Goal: Information Seeking & Learning: Learn about a topic

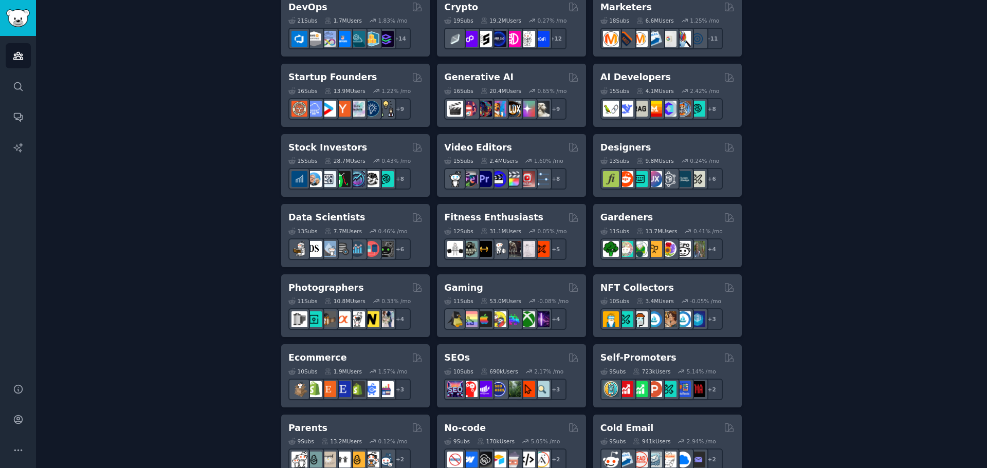
scroll to position [274, 0]
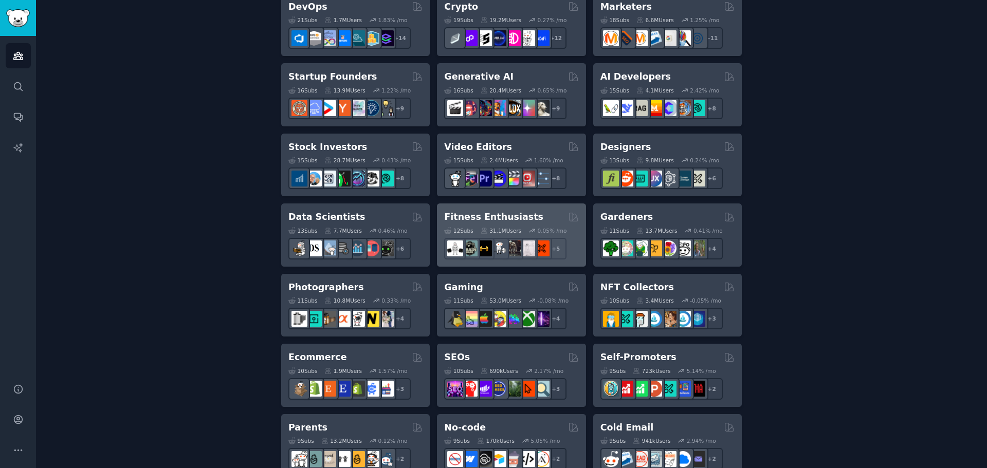
click at [524, 217] on div "Fitness Enthusiasts" at bounding box center [511, 217] width 134 height 13
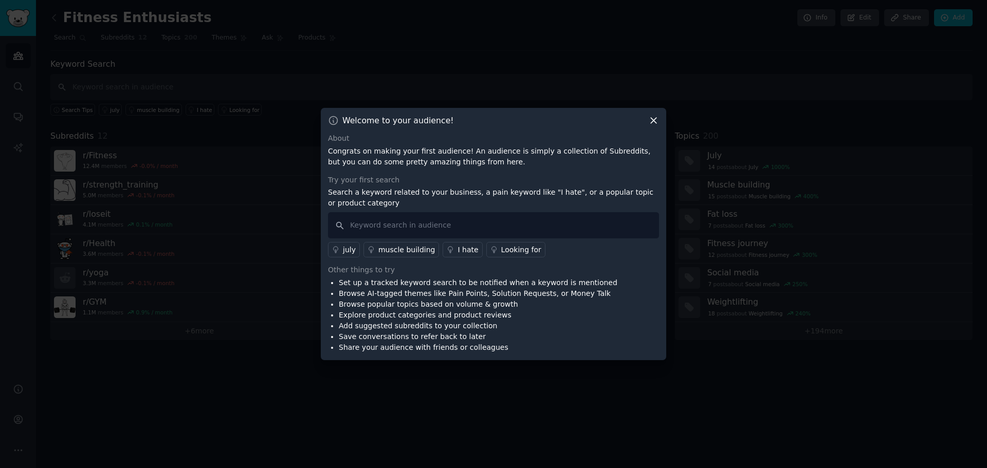
click at [654, 118] on icon at bounding box center [653, 120] width 11 height 11
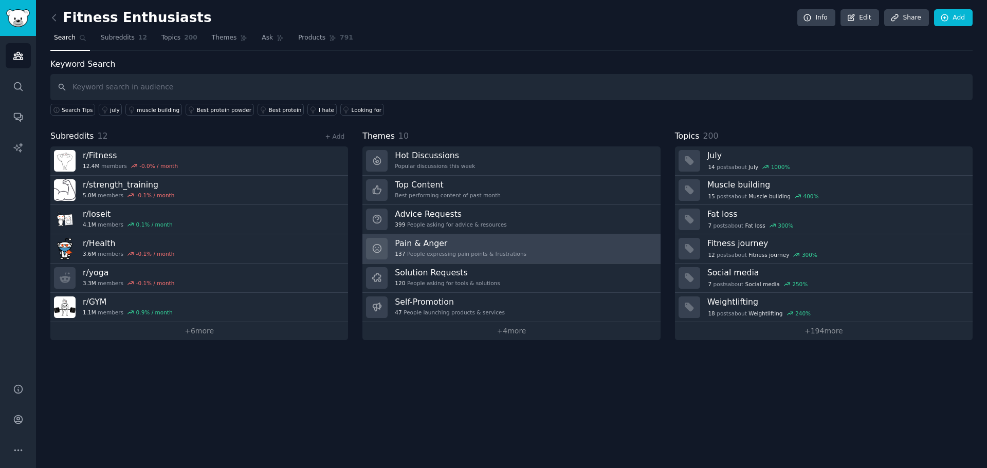
click at [456, 237] on link "Pain & Anger 137 People expressing pain points & frustrations" at bounding box center [511, 248] width 298 height 29
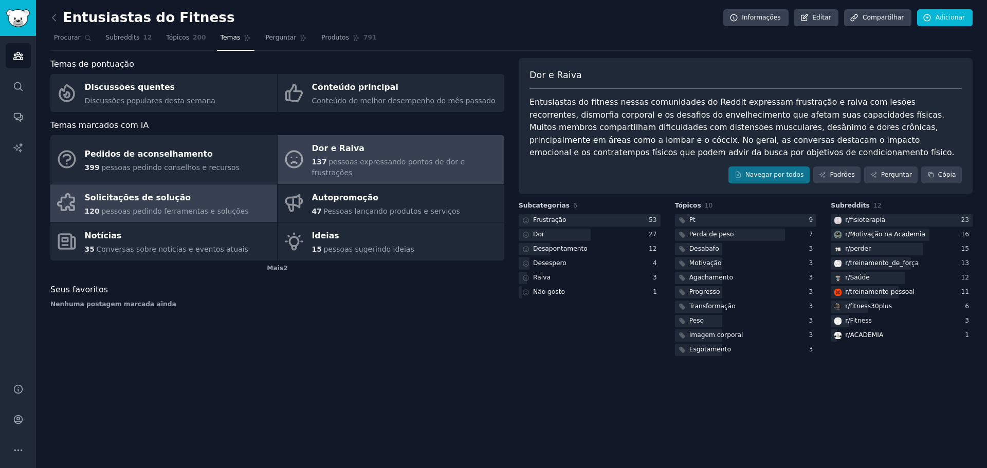
click at [179, 190] on div "Solicitações de solução" at bounding box center [167, 198] width 164 height 16
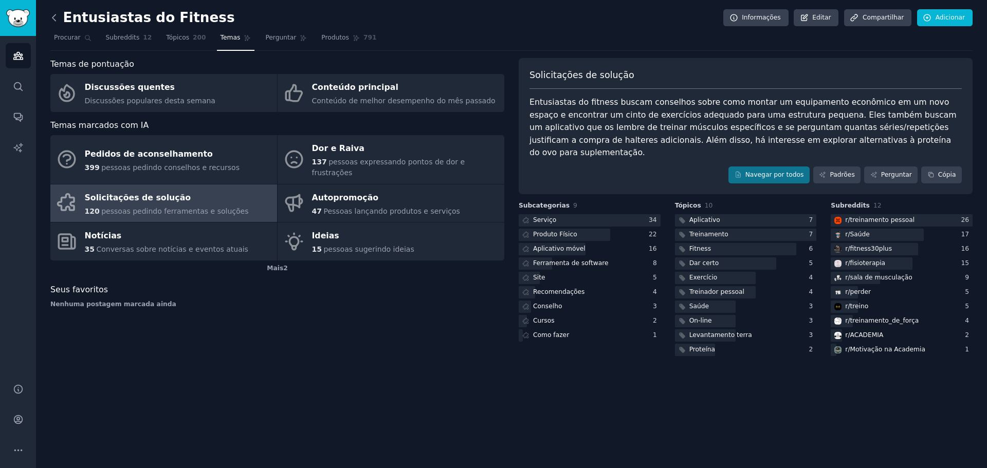
click at [51, 18] on icon at bounding box center [54, 17] width 11 height 11
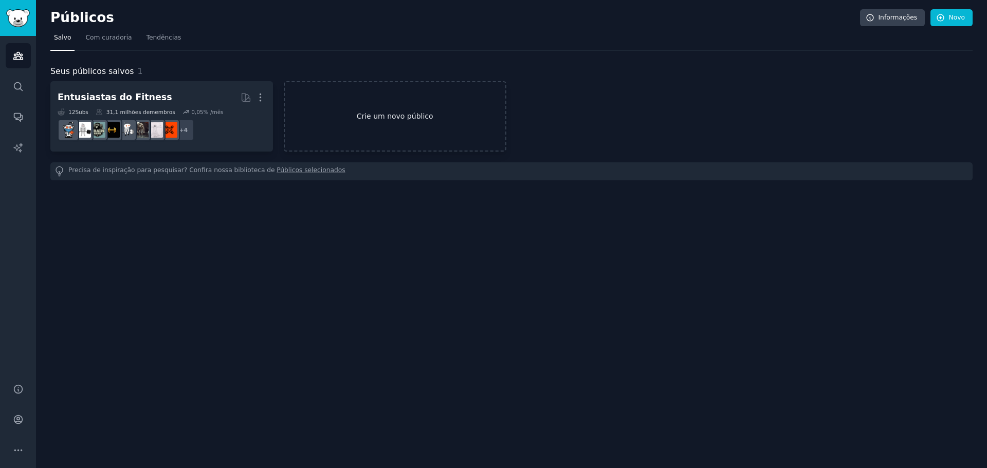
click at [341, 106] on link "Crie um novo público" at bounding box center [395, 116] width 223 height 70
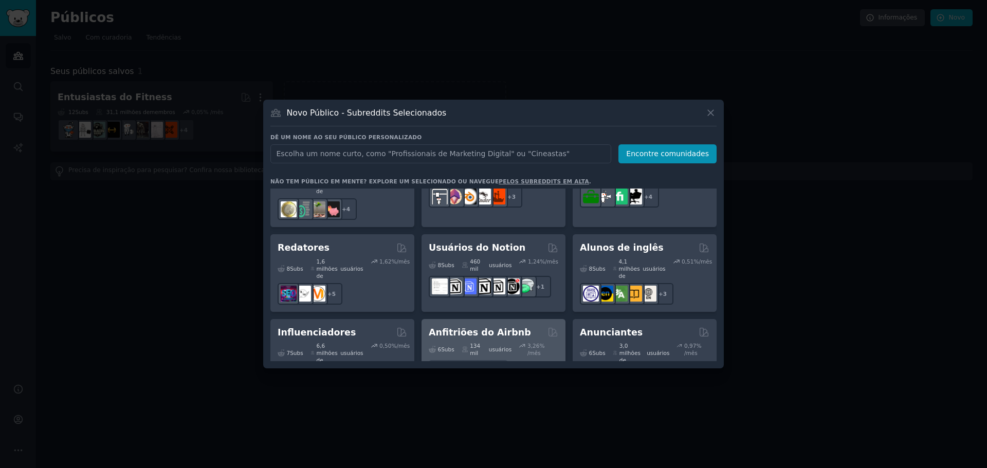
scroll to position [778, 0]
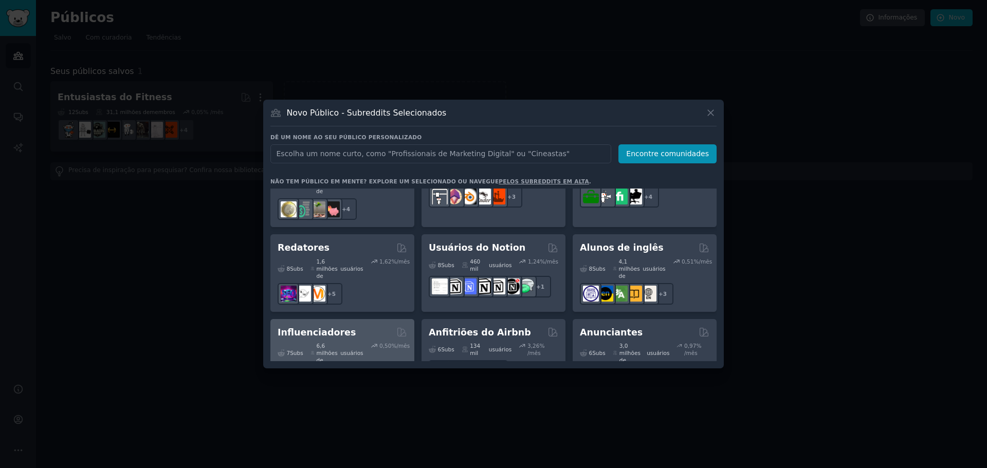
click at [360, 342] on div "6,6 milhões de usuários" at bounding box center [336, 353] width 53 height 22
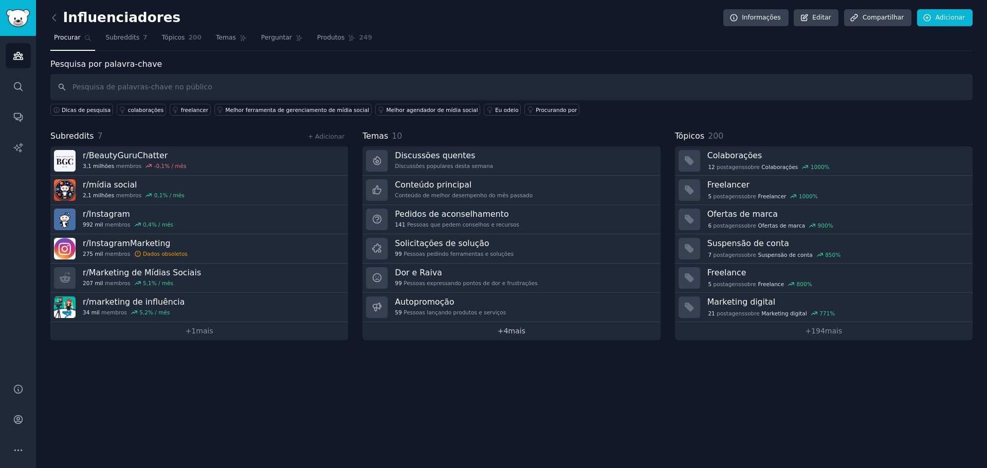
click at [497, 331] on font "+" at bounding box center [500, 331] width 6 height 8
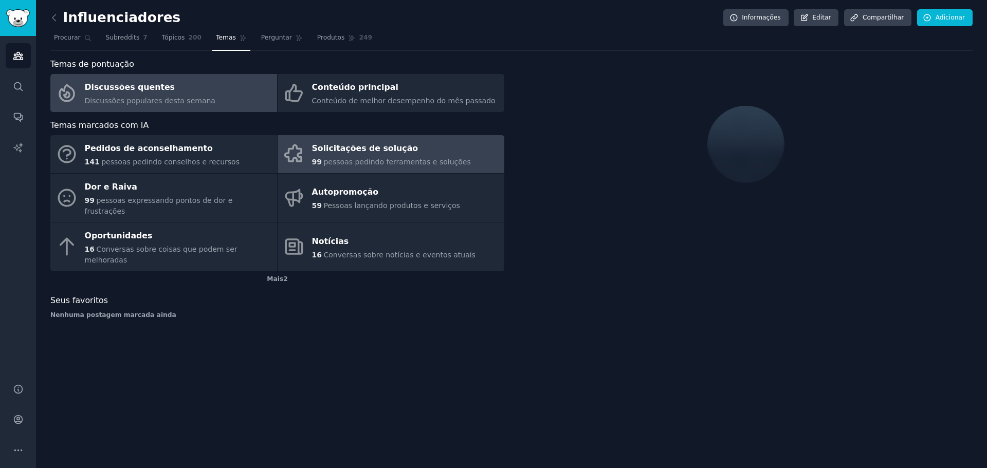
click at [298, 157] on icon at bounding box center [293, 153] width 16 height 16
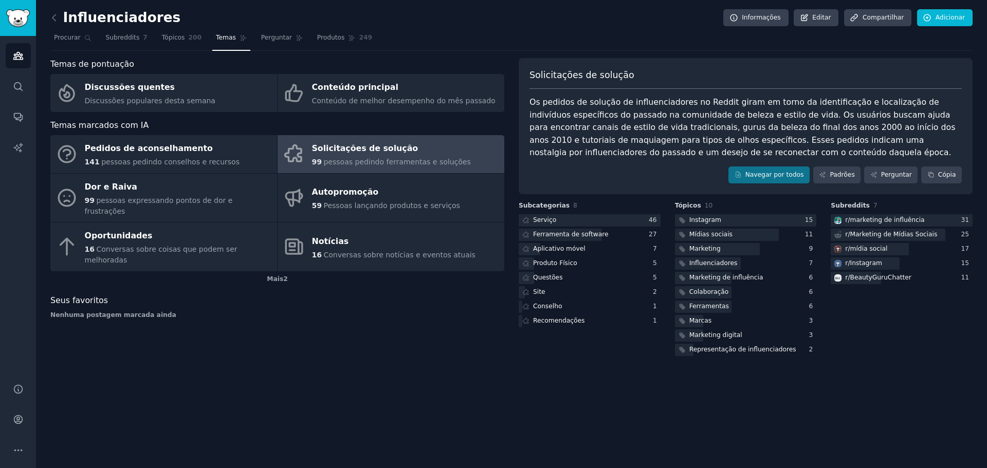
click at [48, 15] on div "Influenciadores Informações Editar Compartilhar Adicionar Procurar Subreddits 7…" at bounding box center [511, 234] width 951 height 468
drag, startPoint x: 48, startPoint y: 15, endPoint x: 56, endPoint y: 17, distance: 8.4
click at [56, 17] on div "Influenciadores Informações Editar Compartilhar Adicionar Procurar Subreddits 7…" at bounding box center [511, 234] width 951 height 468
click at [56, 17] on icon at bounding box center [54, 17] width 11 height 11
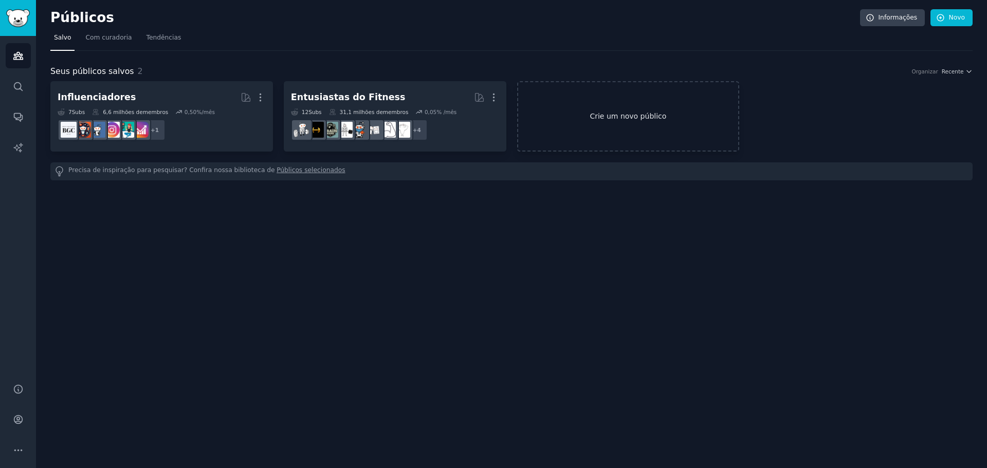
click at [600, 119] on font "Crie um novo público" at bounding box center [627, 116] width 77 height 8
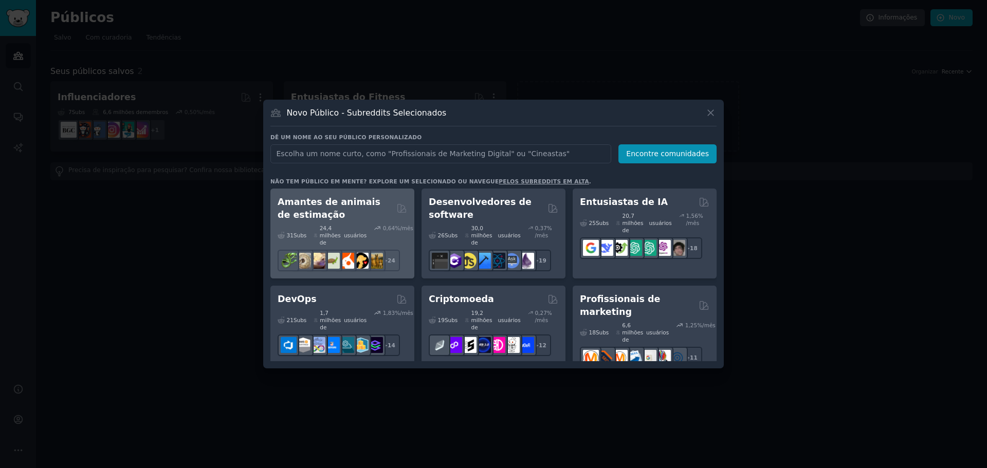
click at [349, 203] on font "Amantes de animais de estimação" at bounding box center [329, 208] width 103 height 23
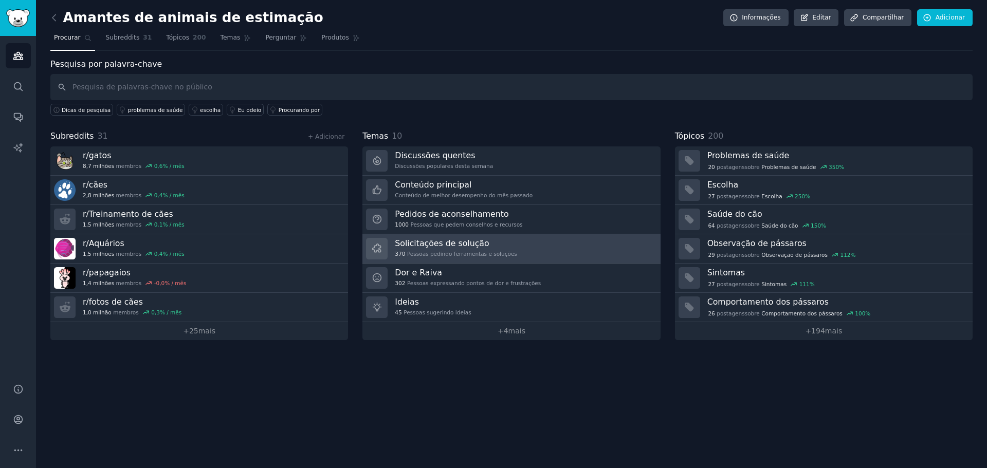
click at [473, 252] on font "Pessoas pedindo ferramentas e soluções" at bounding box center [462, 254] width 110 height 6
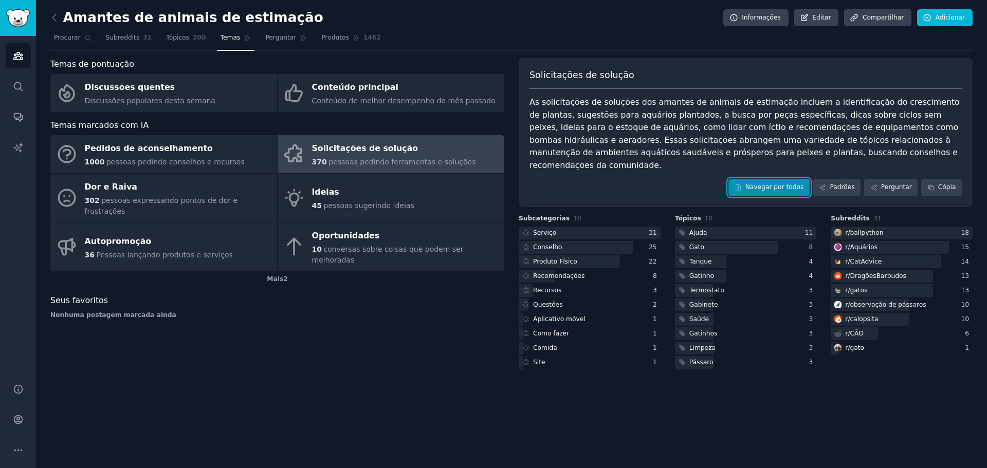
click at [787, 183] on font "Navegar por todos" at bounding box center [774, 186] width 59 height 7
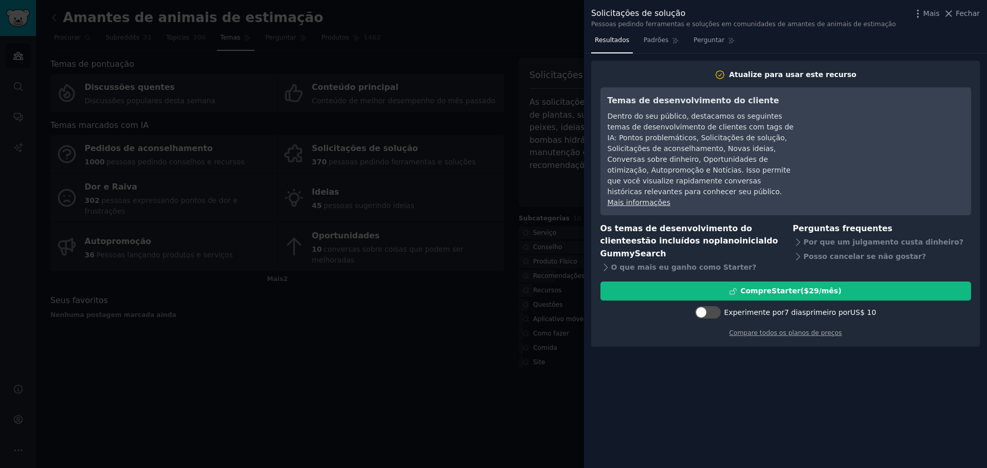
click at [491, 171] on div at bounding box center [493, 234] width 987 height 468
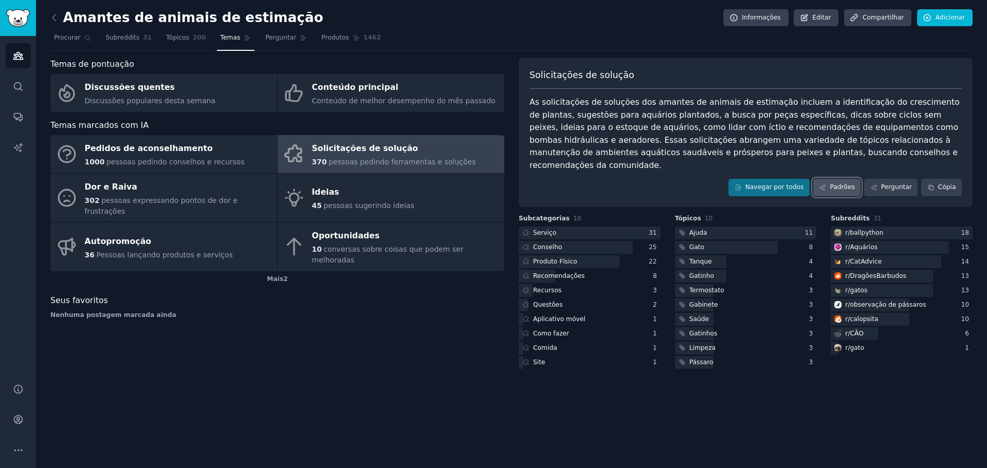
click at [838, 183] on font "Padrões" at bounding box center [841, 186] width 25 height 7
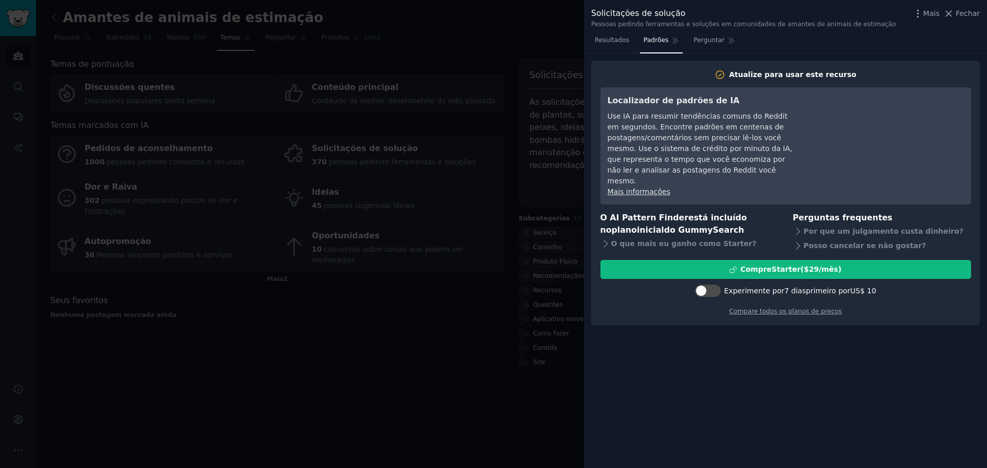
click at [456, 186] on div at bounding box center [493, 234] width 987 height 468
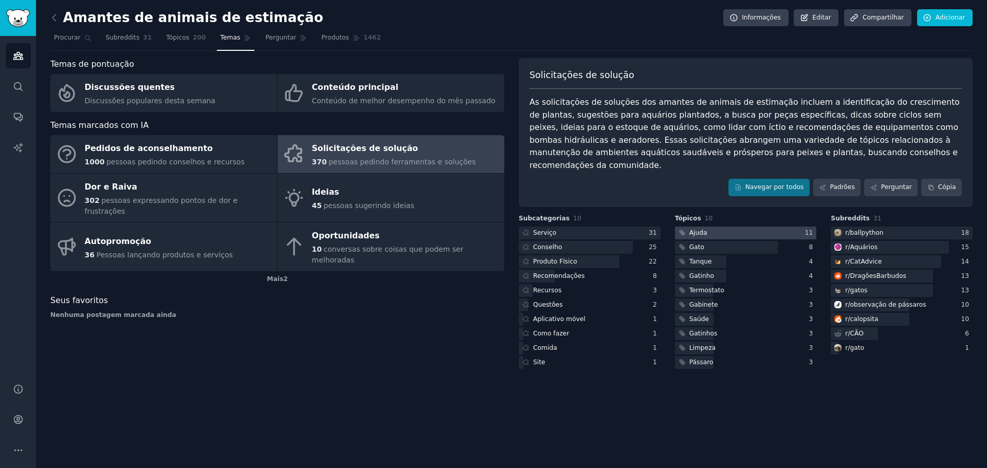
click at [708, 227] on div at bounding box center [746, 233] width 142 height 13
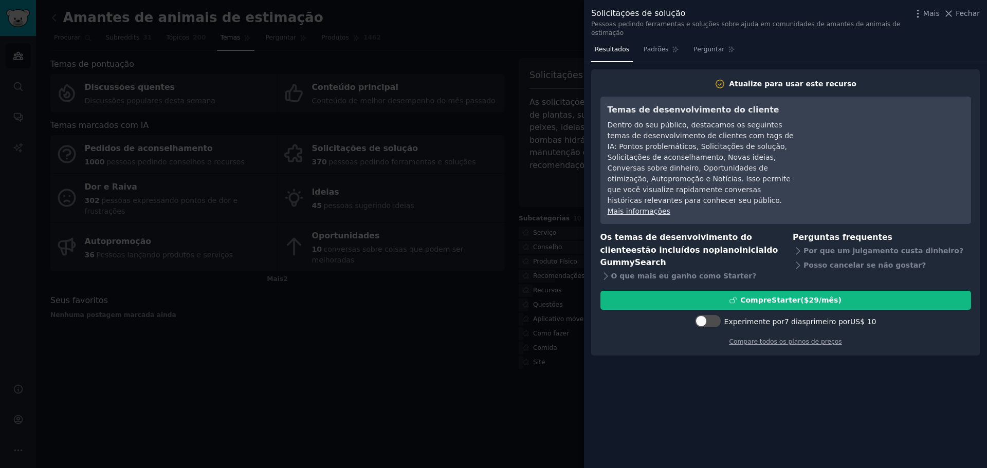
click at [538, 85] on div at bounding box center [493, 234] width 987 height 468
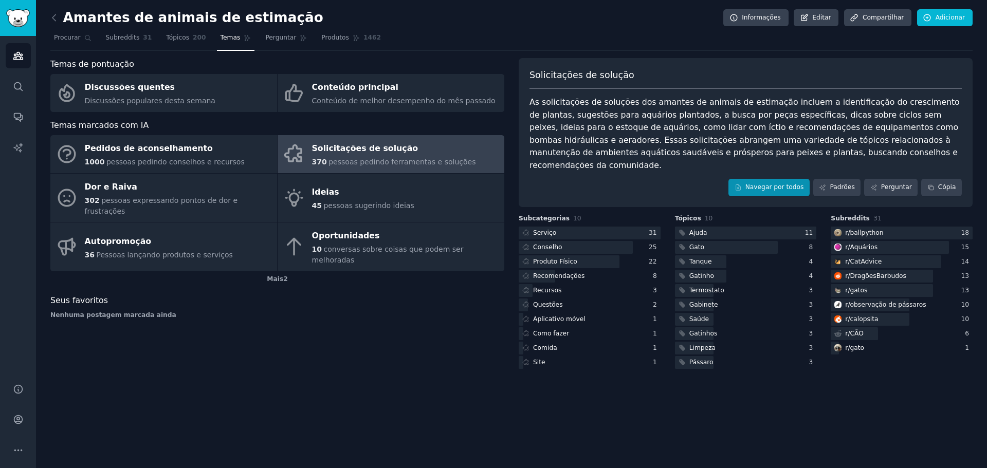
click at [766, 168] on div "Solicitações de solução As solicitações de soluções dos amantes de animais de e…" at bounding box center [746, 132] width 454 height 149
click at [766, 179] on link "Navegar por todos" at bounding box center [768, 187] width 81 height 17
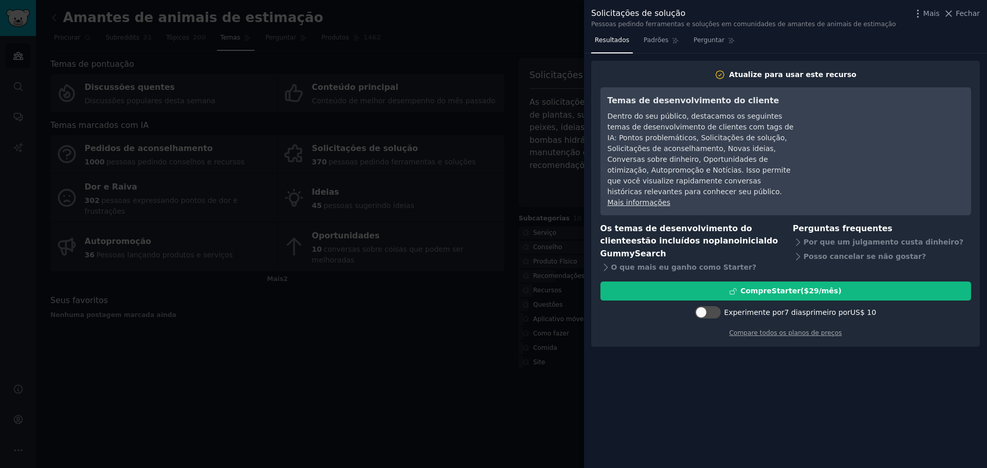
click at [524, 131] on div at bounding box center [493, 234] width 987 height 468
